Goal: Find specific page/section: Find specific page/section

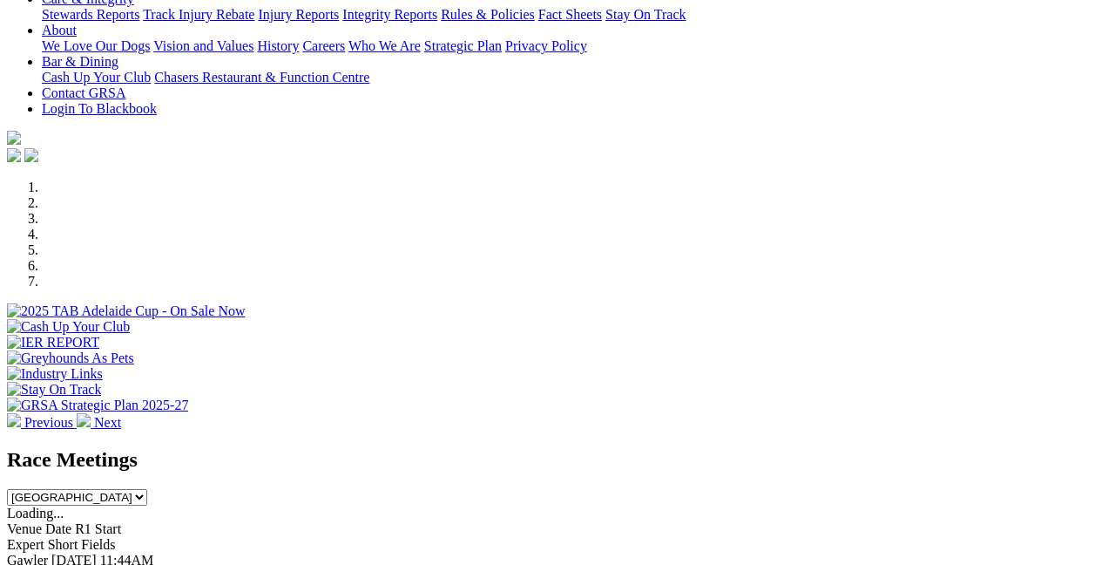
scroll to position [372, 0]
click at [38, 564] on link "F" at bounding box center [35, 574] width 8 height 15
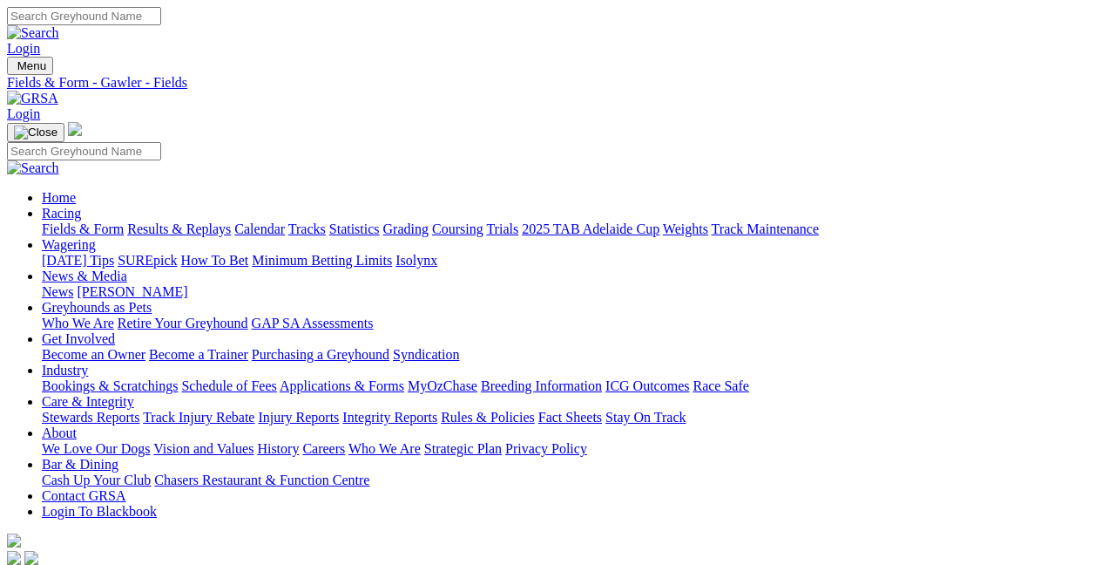
click at [79, 221] on link "Fields & Form" at bounding box center [83, 228] width 82 height 15
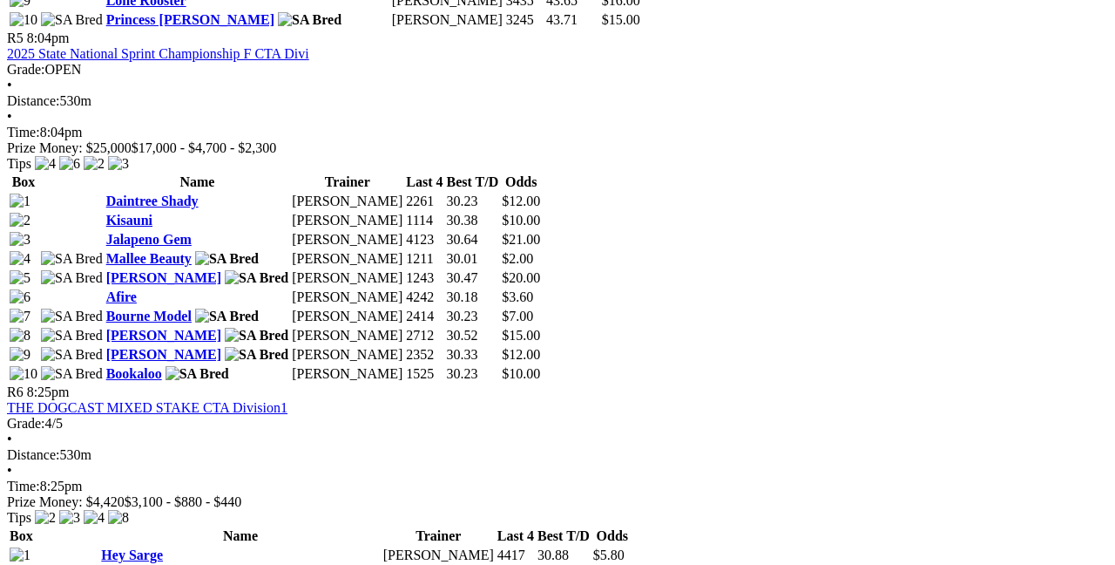
scroll to position [2146, 5]
